Goal: Transaction & Acquisition: Purchase product/service

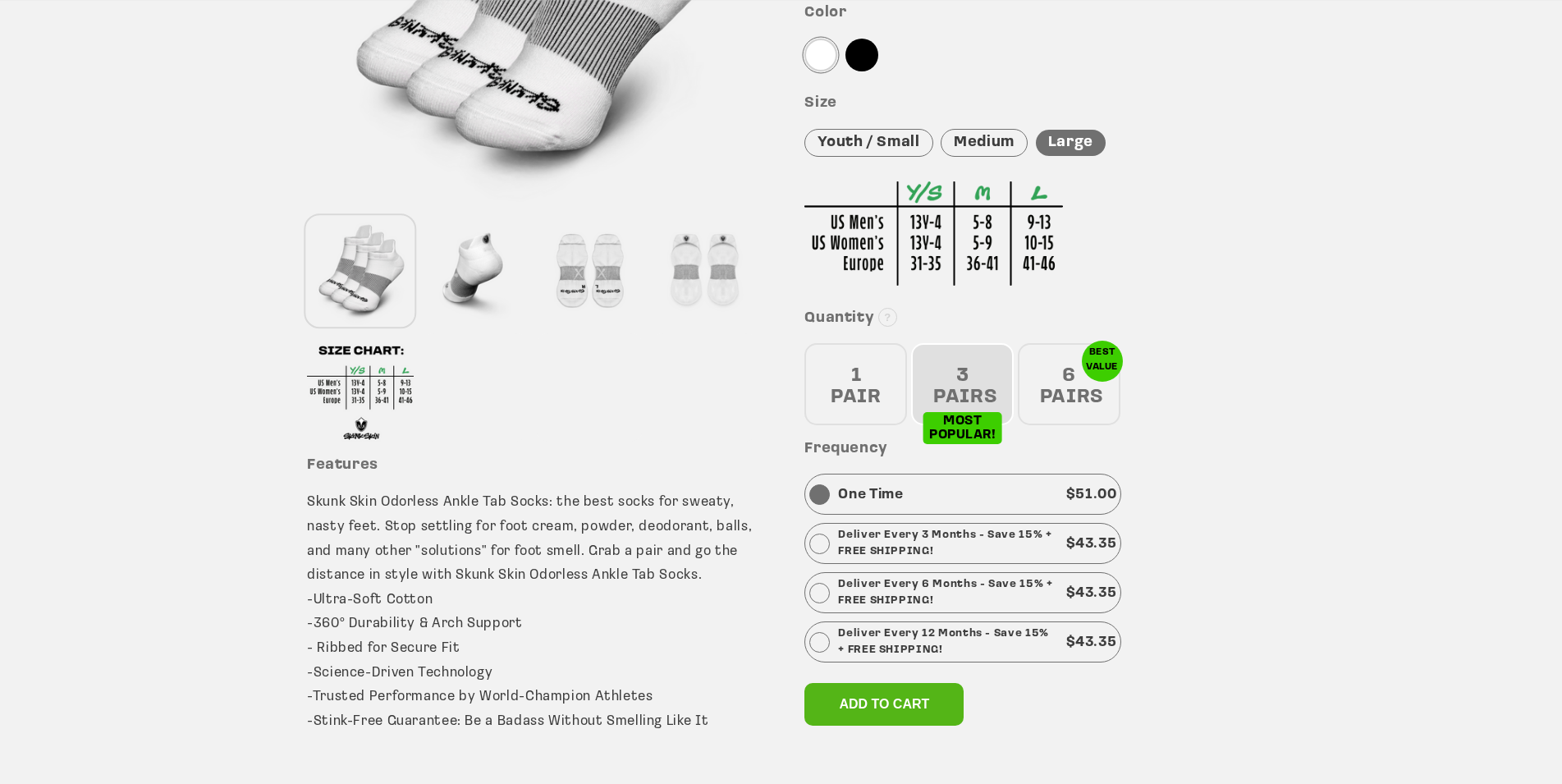
scroll to position [418, 0]
click at [864, 377] on div "1 PAIR" at bounding box center [855, 382] width 102 height 82
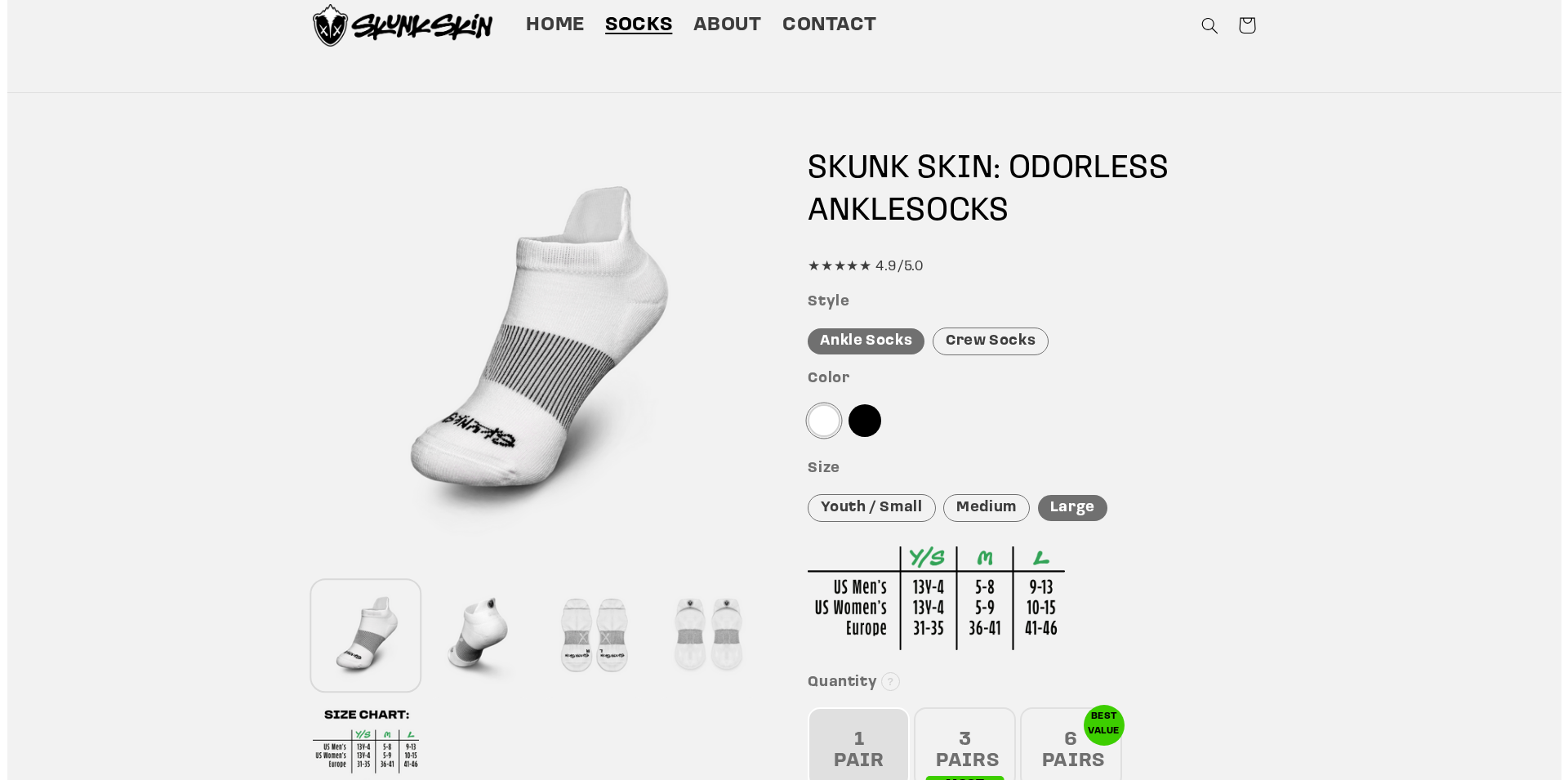
scroll to position [0, 0]
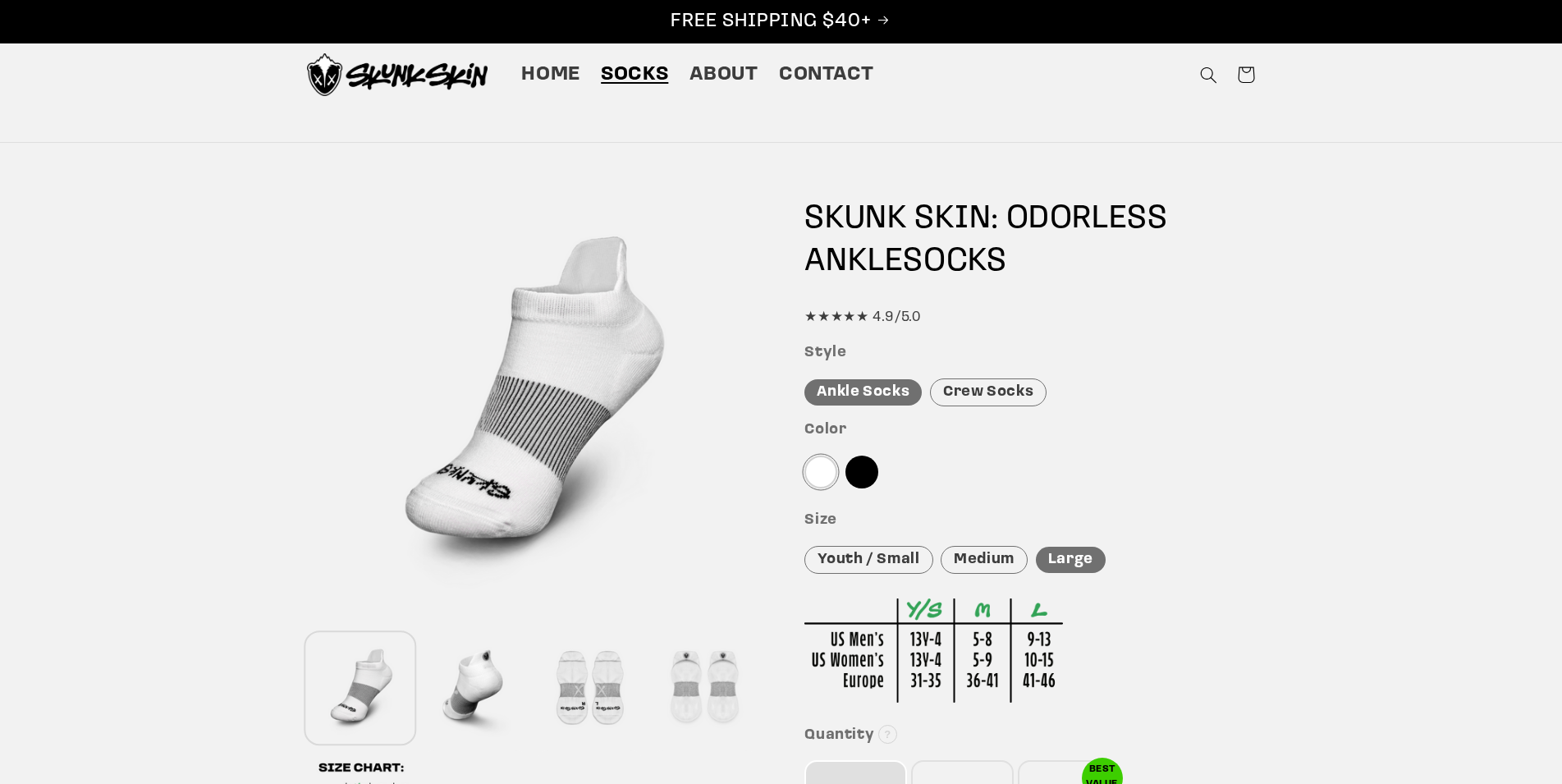
click at [627, 70] on span "Socks" at bounding box center [634, 74] width 67 height 25
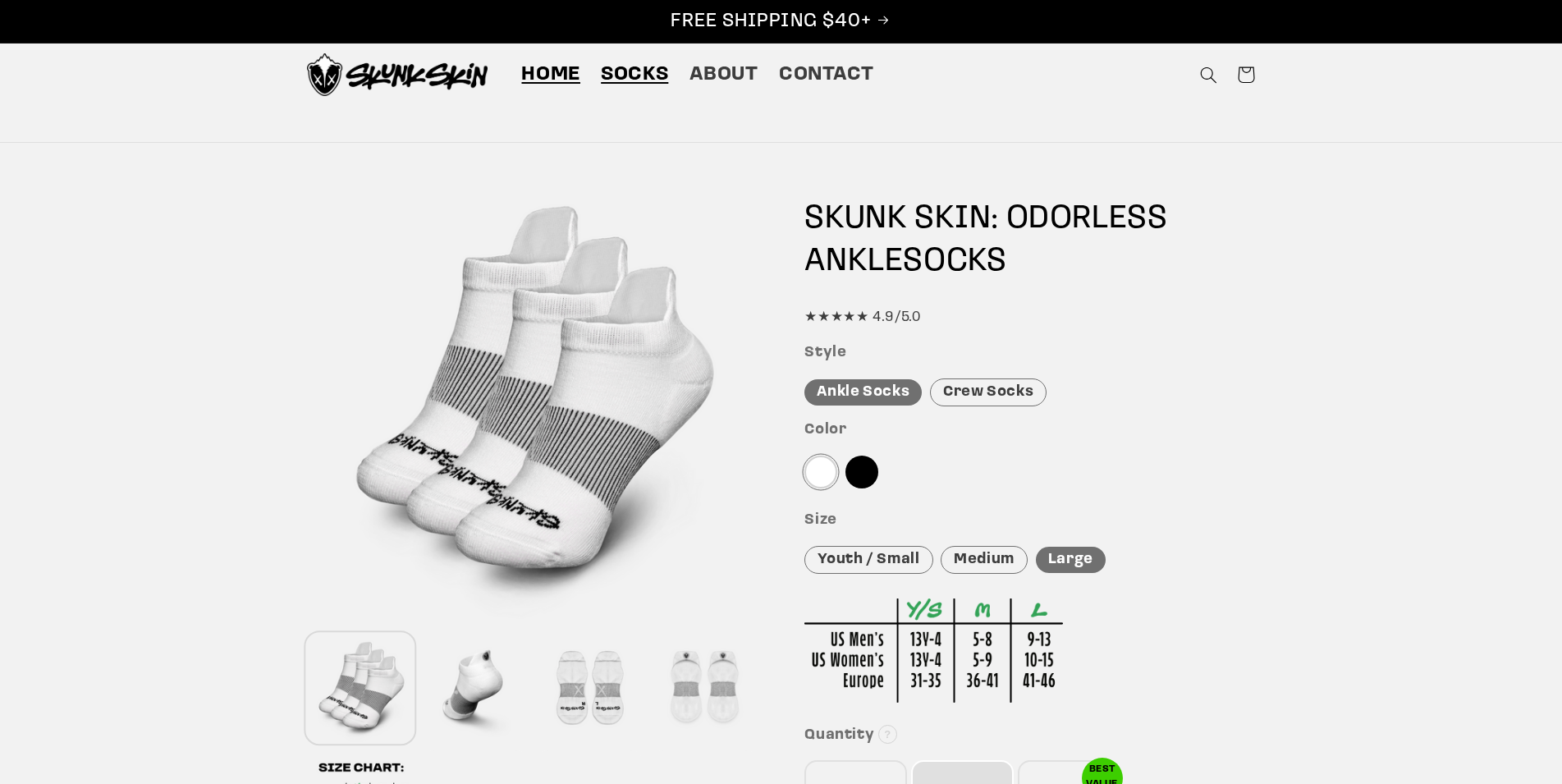
click at [540, 66] on span "Home" at bounding box center [550, 74] width 60 height 25
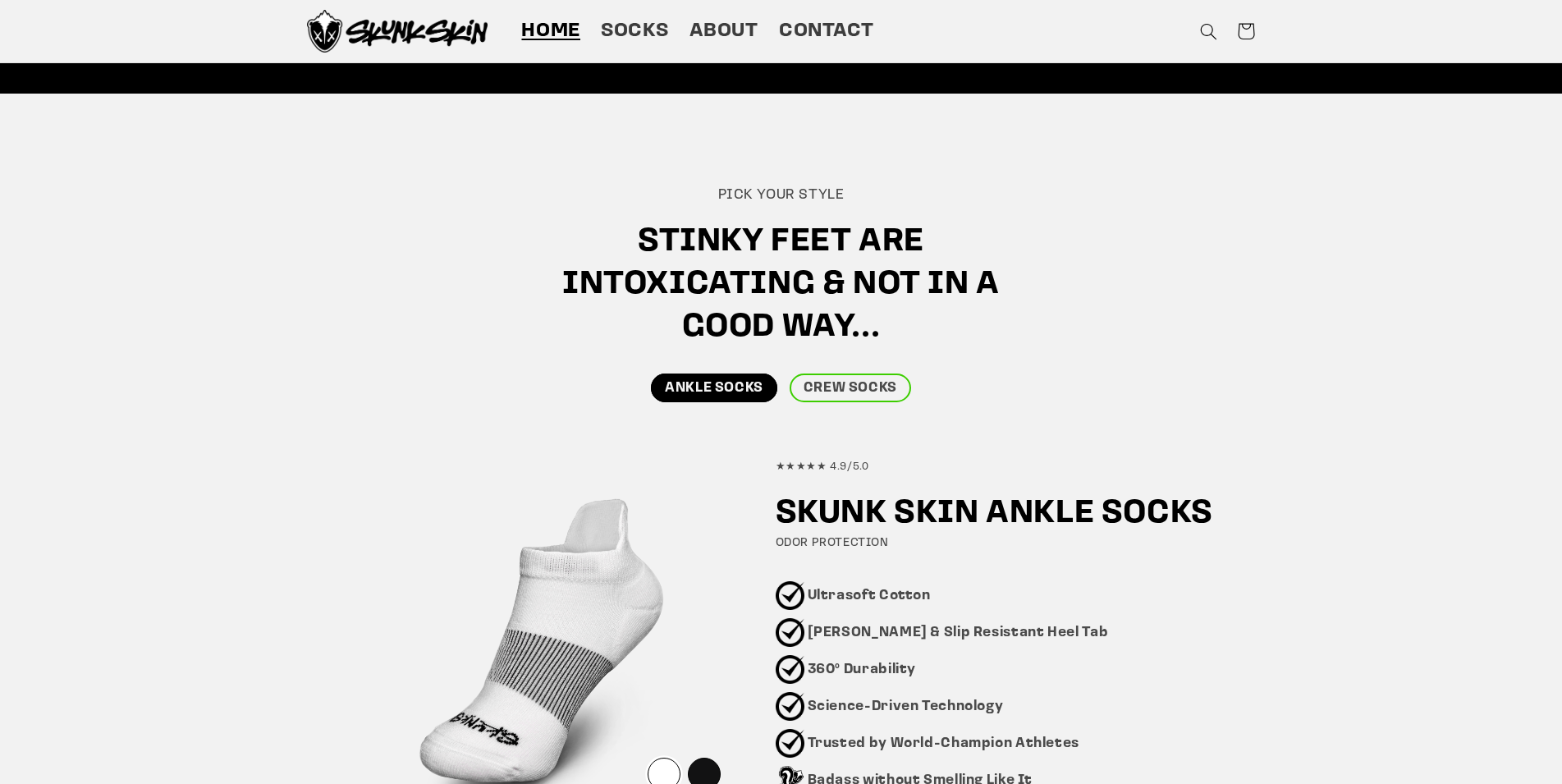
scroll to position [167, 0]
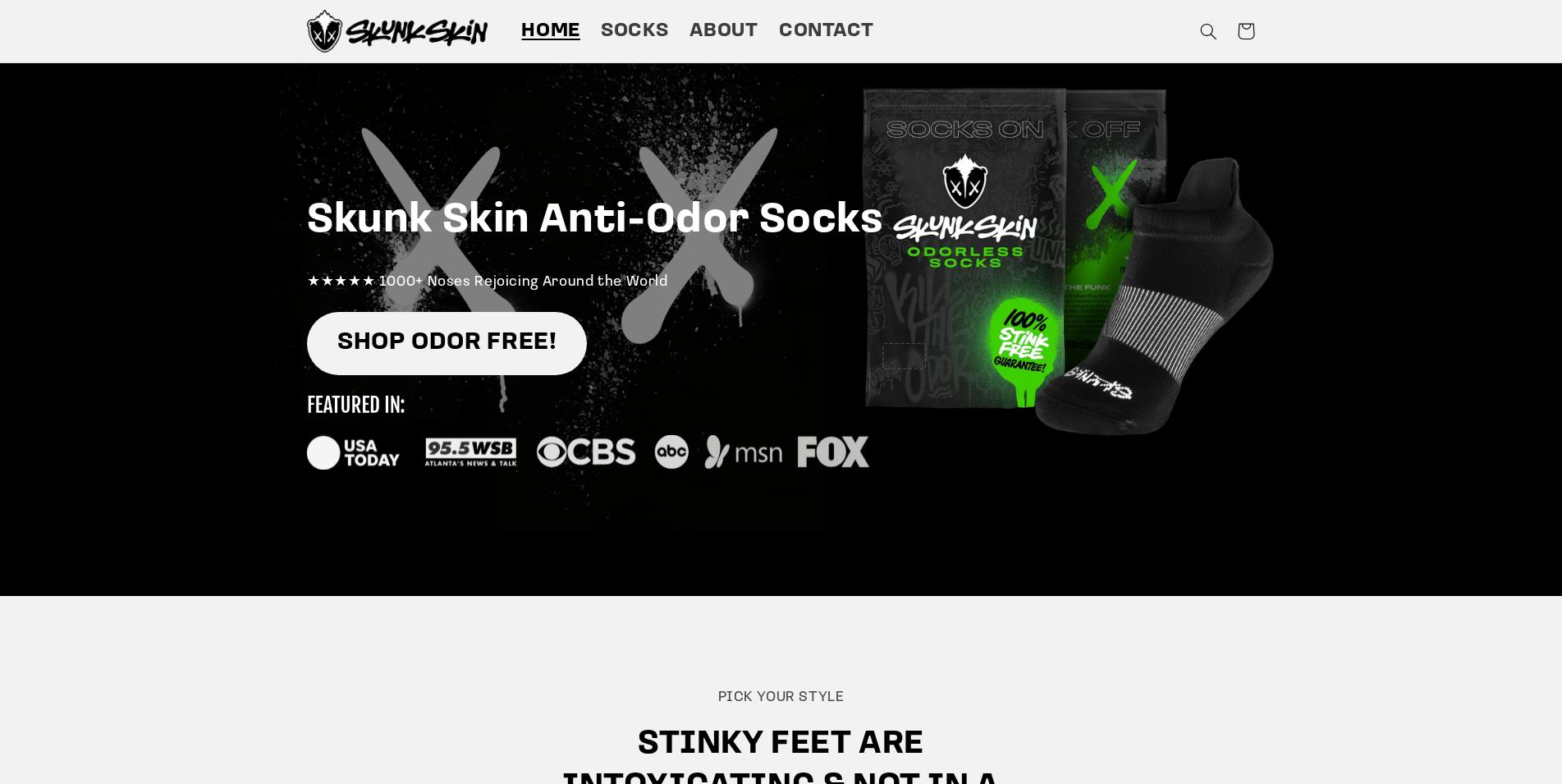
click at [445, 353] on link "SHOP ODOR FREE!" at bounding box center [447, 343] width 280 height 63
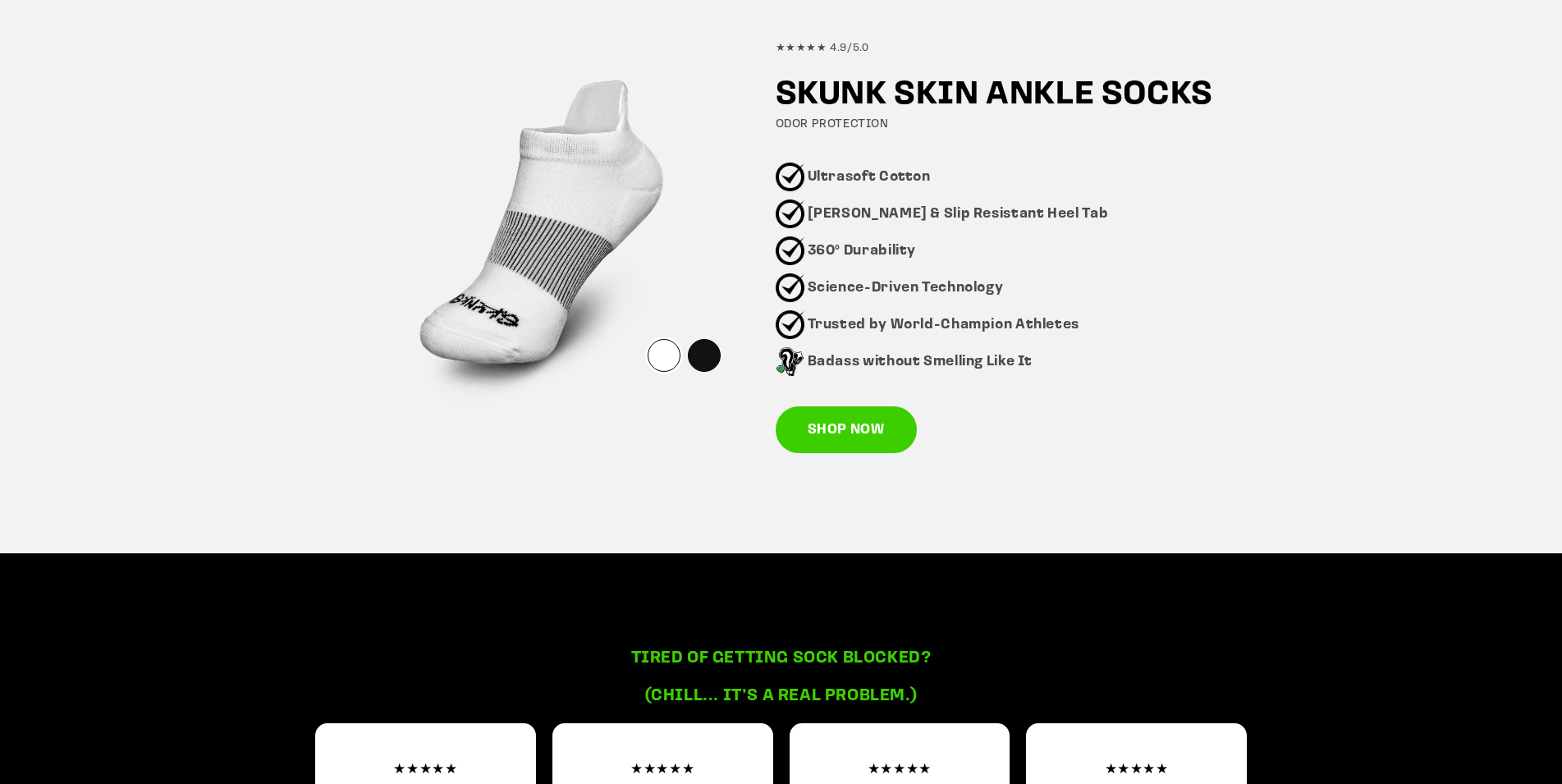
scroll to position [418, 0]
